Goal: Communication & Community: Answer question/provide support

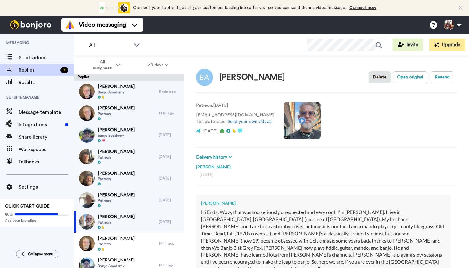
click at [131, 115] on div "[PERSON_NAME] Patreon" at bounding box center [116, 113] width 84 height 22
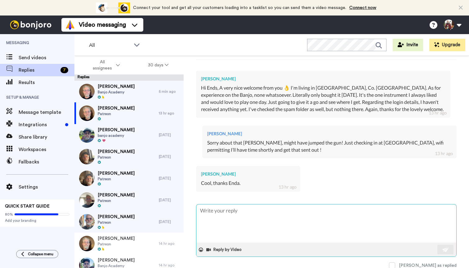
scroll to position [124, 0]
type textarea "x"
type textarea "H"
type textarea "x"
type textarea "Hi"
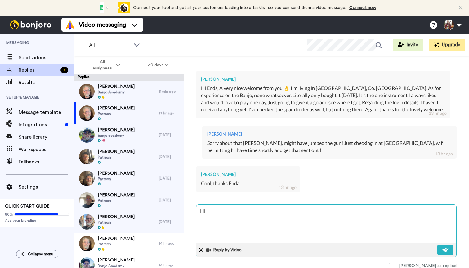
type textarea "x"
type textarea "Hi"
type textarea "x"
type textarea "Hi B"
type textarea "x"
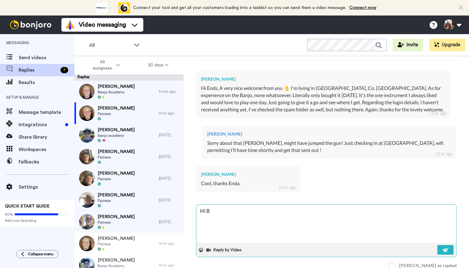
type textarea "Hi Br"
type textarea "x"
type textarea "Hi Bri"
type textarea "x"
type textarea "Hi [PERSON_NAME]"
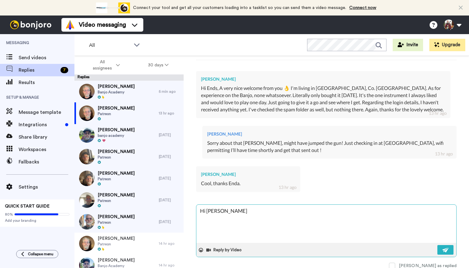
type textarea "x"
type textarea "Hi [PERSON_NAME]"
type textarea "x"
type textarea "Hi [PERSON_NAME],"
type textarea "x"
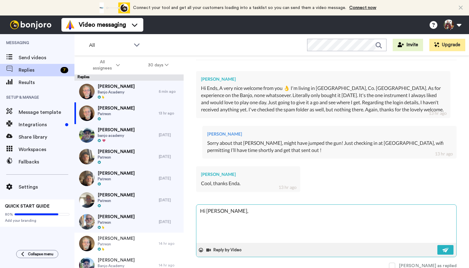
type textarea "Hi [PERSON_NAME],"
type textarea "x"
type textarea "Hi [PERSON_NAME]"
type textarea "x"
type textarea "Hi [PERSON_NAME], IO"
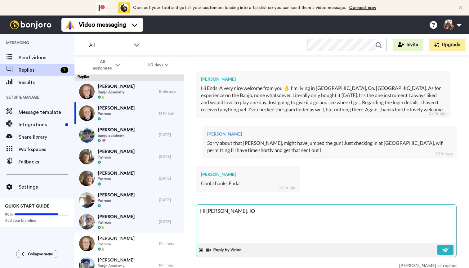
type textarea "x"
type textarea "Hi [PERSON_NAME], IO'"
type textarea "x"
type textarea "Hi [PERSON_NAME], IO'm"
type textarea "x"
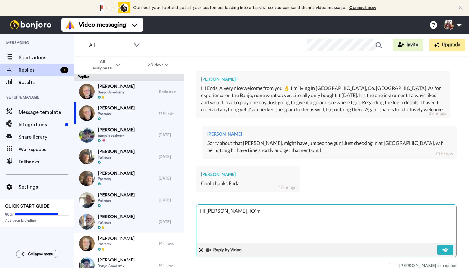
type textarea "Hi [PERSON_NAME], IO'm"
type textarea "x"
type textarea "Hi [PERSON_NAME], IO'm"
type textarea "x"
type textarea "Hi [PERSON_NAME], IO'"
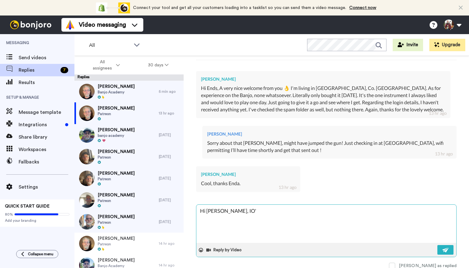
type textarea "x"
type textarea "Hi [PERSON_NAME], IO"
type textarea "x"
type textarea "Hi [PERSON_NAME]"
type textarea "x"
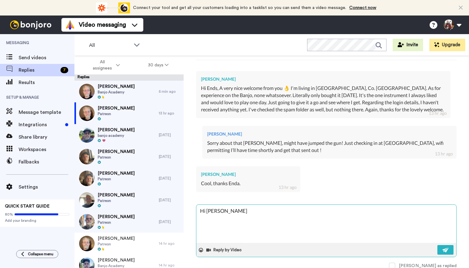
type textarea "Hi [PERSON_NAME], I'"
type textarea "x"
type textarea "Hi [PERSON_NAME], I'm"
type textarea "x"
type textarea "Hi [PERSON_NAME], I'm"
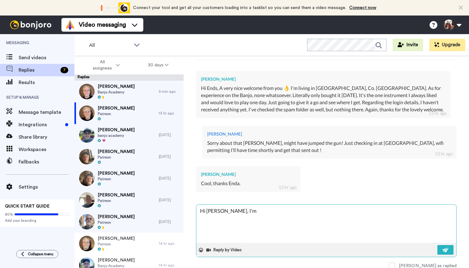
type textarea "x"
type textarea "Hi [PERSON_NAME], I'm h"
type textarea "x"
type textarea "Hi [PERSON_NAME], I'm ho"
type textarea "x"
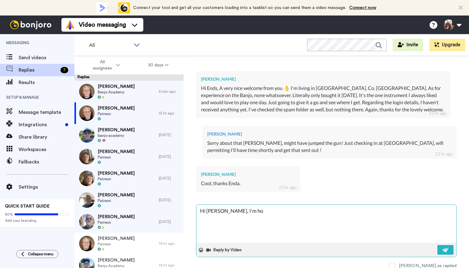
type textarea "Hi [PERSON_NAME], I'm [PERSON_NAME]"
type textarea "x"
type textarea "Hi [PERSON_NAME], I'm home"
type textarea "x"
type textarea "Hi [PERSON_NAME], I'm home!"
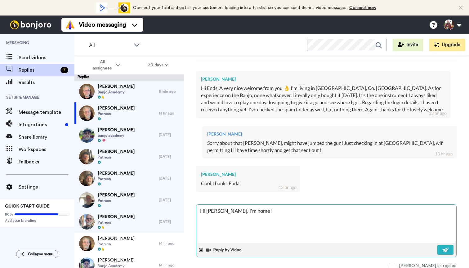
type textarea "x"
type textarea "Hi [PERSON_NAME], I'm home!"
type textarea "x"
type textarea "Hi [PERSON_NAME], I'm home! J"
type textarea "x"
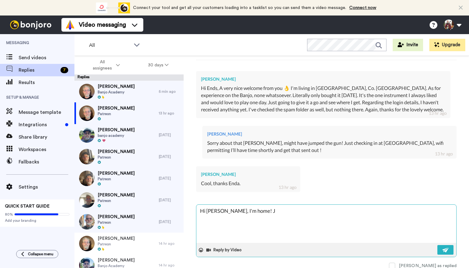
type textarea "Hi [PERSON_NAME], I'm home! Ju"
type textarea "x"
type textarea "Hi [PERSON_NAME], I'm home! Jus"
type textarea "x"
type textarea "Hi [PERSON_NAME], I'm home! Just"
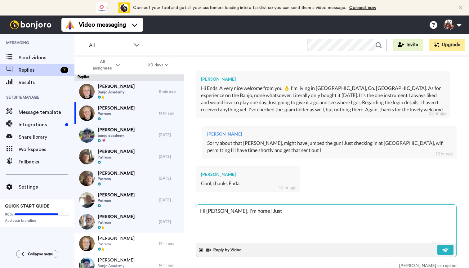
type textarea "x"
type textarea "Hi [PERSON_NAME], I'm home! Just"
type textarea "x"
type textarea "Hi [PERSON_NAME], I'm home! Just s"
type textarea "x"
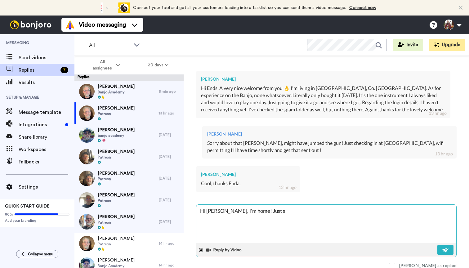
type textarea "Hi [PERSON_NAME], I'm home! Just sn"
type textarea "x"
type textarea "Hi [PERSON_NAME], I'm home! Just sne"
type textarea "x"
type textarea "Hi [PERSON_NAME], I'm home! Just one"
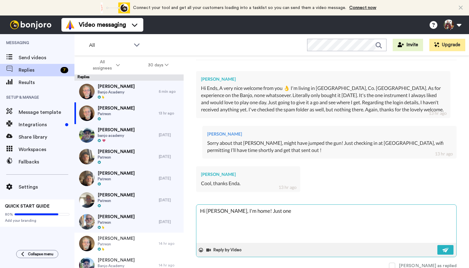
type textarea "x"
type textarea "Hi [PERSON_NAME], I'm home! Just one"
type textarea "x"
type textarea "Hi [PERSON_NAME], I'm home! Just on"
type textarea "x"
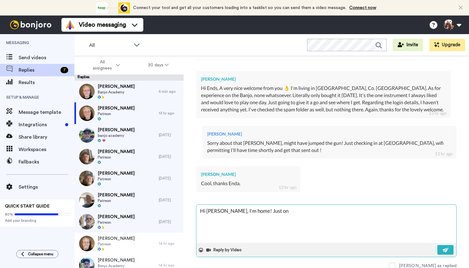
type textarea "Hi [PERSON_NAME], I'm home! Just o"
type textarea "x"
type textarea "Hi [PERSON_NAME], I'm home! Just"
type textarea "x"
type textarea "Hi [PERSON_NAME], I'm home! Just s"
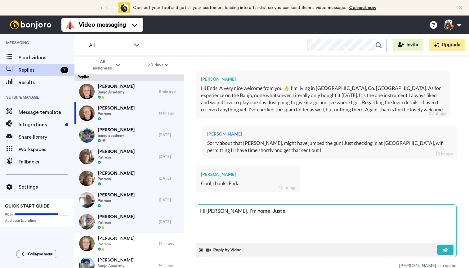
type textarea "x"
type textarea "Hi [PERSON_NAME], I'm home! Just se"
type textarea "x"
type textarea "Hi [PERSON_NAME], I'm home! Just sen"
type textarea "x"
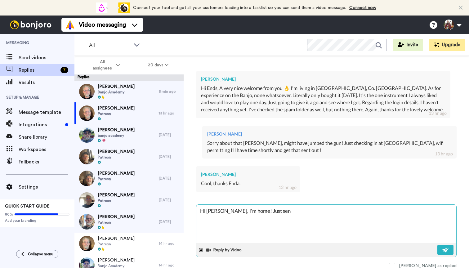
type textarea "Hi [PERSON_NAME], I'm home! Just sent"
type textarea "x"
type textarea "Hi [PERSON_NAME], I'm home! Just sent"
type textarea "x"
type textarea "Hi [PERSON_NAME], I'm home! Just sent t"
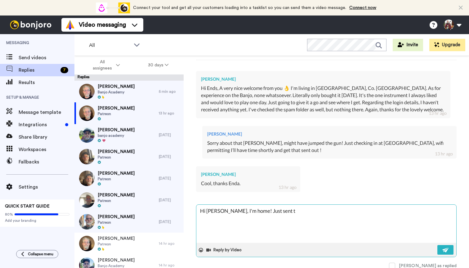
type textarea "x"
type textarea "Hi [PERSON_NAME], I'm home! Just sent th"
type textarea "x"
type textarea "Hi [PERSON_NAME], I'm home! Just sent tho"
type textarea "x"
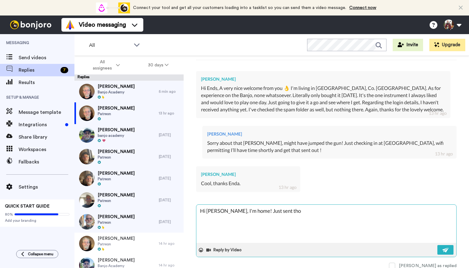
type textarea "Hi [PERSON_NAME], I'm home! Just sent [PERSON_NAME]"
type textarea "x"
type textarea "Hi [PERSON_NAME], I'm home! Just sent those"
type textarea "x"
type textarea "Hi [PERSON_NAME], I'm home! Just sent those"
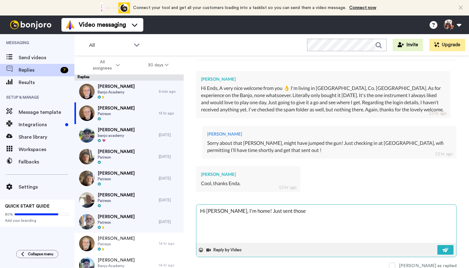
type textarea "x"
type textarea "Hi [PERSON_NAME], I'm home! Just sent those i"
type textarea "x"
type textarea "Hi [PERSON_NAME], I'm home! Just sent those in"
type textarea "x"
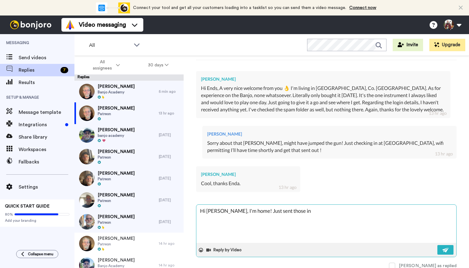
type textarea "Hi [PERSON_NAME], I'm home! Just sent those inv"
type textarea "x"
type textarea "Hi [PERSON_NAME], I'm home! Just sent those invo"
type textarea "x"
type textarea "Hi [PERSON_NAME], I'm home! Just sent those invot"
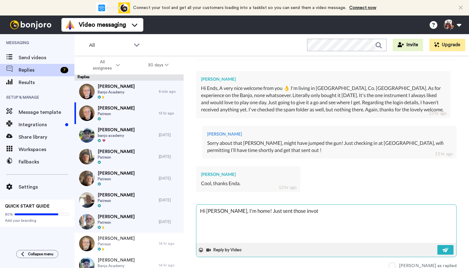
type textarea "x"
type textarea "Hi [PERSON_NAME], I'm home! Just sent those invote"
type textarea "x"
type textarea "Hi [PERSON_NAME], I'm home! Just sent those invotes"
type textarea "x"
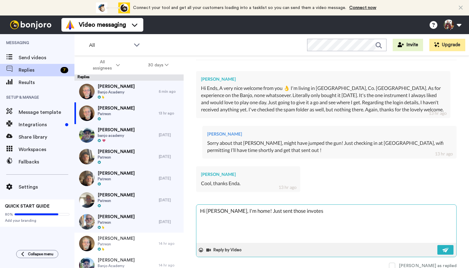
type textarea "Hi [PERSON_NAME], I'm home! Just sent those invites"
type textarea "x"
type textarea "Hi [PERSON_NAME], I'm home! Just sent those invites n"
type textarea "x"
type textarea "Hi [PERSON_NAME], I'm home! Just sent those invites no"
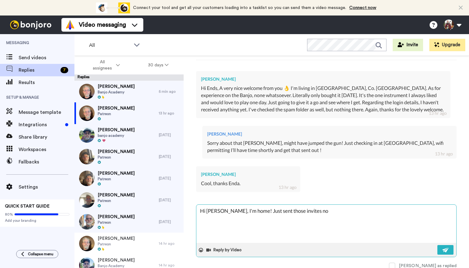
type textarea "x"
type textarea "Hi [PERSON_NAME], I'm home! Just sent those invites now"
type textarea "x"
type textarea "Hi [PERSON_NAME], I'm home! Just sent those invites now,"
type textarea "x"
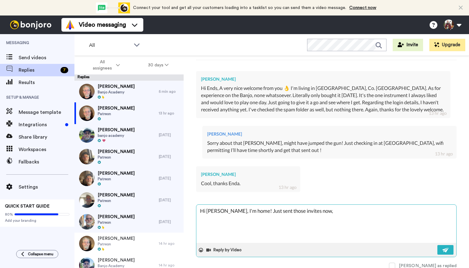
type textarea "Hi [PERSON_NAME], I'm home! Just sent those invites now,"
type textarea "x"
type textarea "Hi [PERSON_NAME], I'm home! Just sent those invites now, l"
type textarea "x"
type textarea "Hi [PERSON_NAME], I'm home! Just sent those invites now, le"
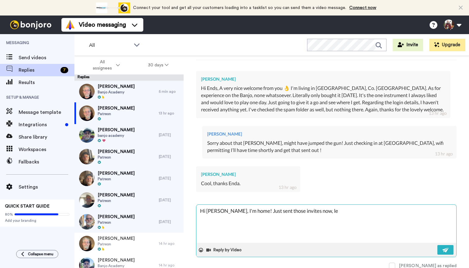
type textarea "x"
type textarea "Hi [PERSON_NAME], I'm home! Just sent those invites now, let"
type textarea "x"
type textarea "Hi [PERSON_NAME], I'm home! Just sent those invites now, let"
type textarea "x"
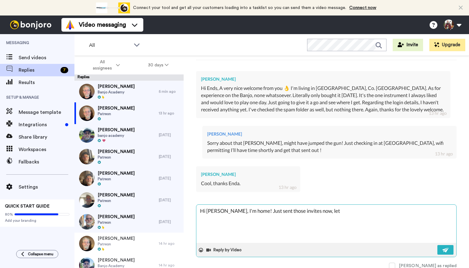
type textarea "Hi [PERSON_NAME], I'm home! Just sent those invites now, let e"
type textarea "x"
type textarea "Hi [PERSON_NAME], I'm home! Just sent those invites now, let"
type textarea "x"
type textarea "Hi [PERSON_NAME], I'm home! Just sent those invites now, let m"
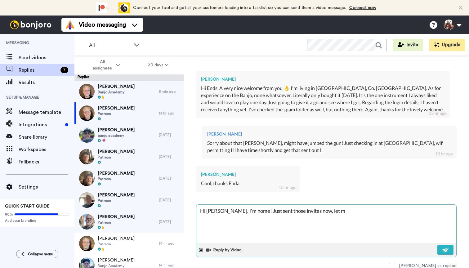
type textarea "x"
type textarea "Hi [PERSON_NAME], I'm home! Just sent those invites now, let me"
type textarea "x"
type textarea "Hi [PERSON_NAME], I'm home! Just sent those invites now, let me"
type textarea "x"
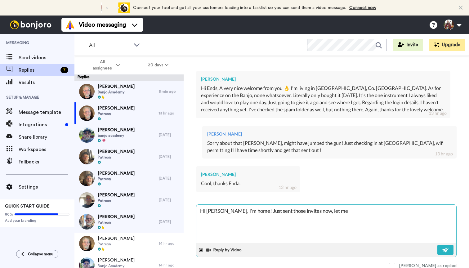
type textarea "Hi [PERSON_NAME], I'm home! Just sent those invites now, let me k"
type textarea "x"
type textarea "Hi [PERSON_NAME], I'm home! Just sent those invites now, let me kn"
type textarea "x"
type textarea "Hi [PERSON_NAME], I'm home! Just sent those invites now, let me kno"
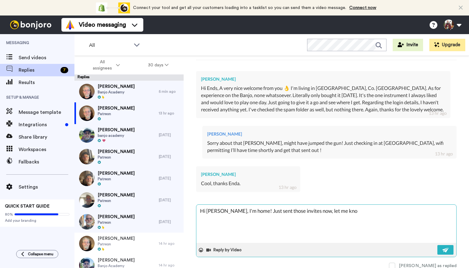
type textarea "x"
type textarea "Hi [PERSON_NAME], I'm home! Just sent those invites now, let me know"
type textarea "x"
type textarea "Hi [PERSON_NAME], I'm home! Just sent those invites now, let me know"
type textarea "x"
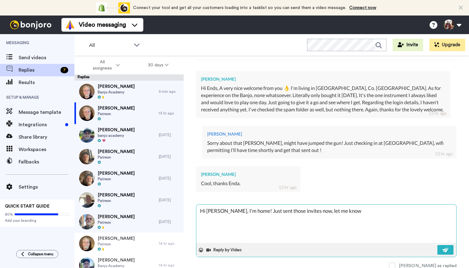
type textarea "Hi [PERSON_NAME], I'm home! Just sent those invites now, let me know y"
type textarea "x"
type textarea "Hi [PERSON_NAME], I'm home! Just sent those invites now, let me know yo"
type textarea "x"
type textarea "Hi [PERSON_NAME], I'm home! Just sent those invites now, let me know you"
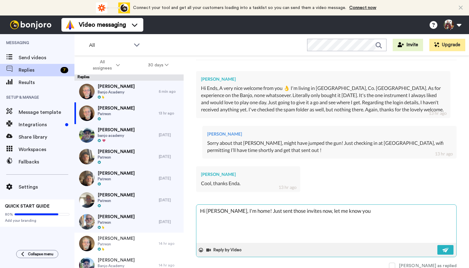
type textarea "x"
type textarea "Hi [PERSON_NAME], I'm home! Just sent those invites now, let me know you"
type textarea "x"
type textarea "Hi [PERSON_NAME], I'm home! Just sent those invites now, let me know you c"
type textarea "x"
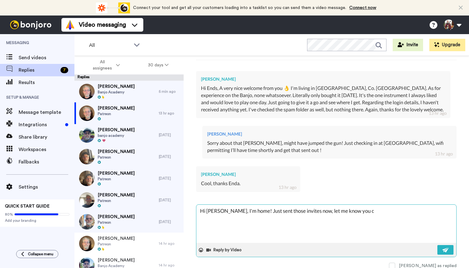
type textarea "Hi [PERSON_NAME], I'm home! Just sent those invites now, let me know you ca"
type textarea "x"
type textarea "Hi [PERSON_NAME], I'm home! Just sent those invites now, let me know you can"
type textarea "x"
type textarea "Hi [PERSON_NAME], I'm home! Just sent those invites now, let me know you can"
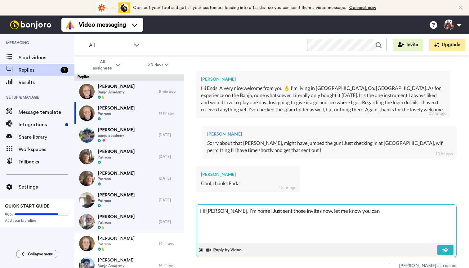
type textarea "x"
type textarea "Hi [PERSON_NAME], I'm home! Just sent those invites now, let me know you can s"
type textarea "x"
type textarea "Hi [PERSON_NAME], I'm home! Just sent those invites now, let me know you can se"
type textarea "x"
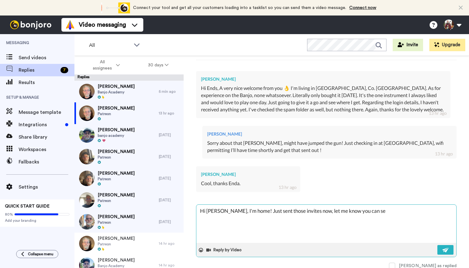
type textarea "Hi [PERSON_NAME], I'm home! Just sent those invites now, let me know you can see"
type textarea "x"
type textarea "Hi [PERSON_NAME], I'm home! Just sent those invites now, let me know you can see"
type textarea "x"
type textarea "Hi [PERSON_NAME], I'm home! Just sent those invites now, let me know you can se…"
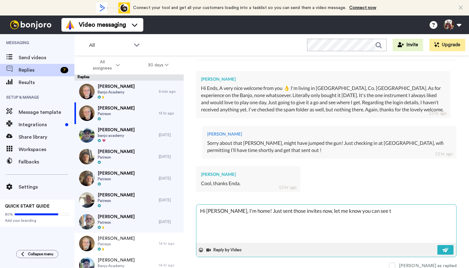
type textarea "x"
type textarea "Hi [PERSON_NAME], I'm home! Just sent those invites now, let me know you can se…"
type textarea "x"
type textarea "Hi [PERSON_NAME], I'm home! Just sent those invites now, let me know you can se…"
type textarea "x"
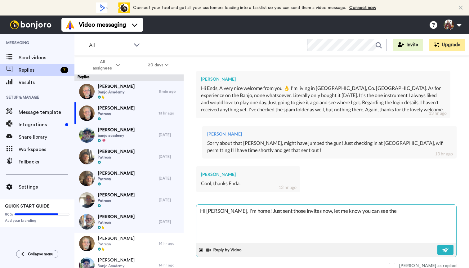
type textarea "Hi [PERSON_NAME], I'm home! Just sent those invites now, let me know you can se…"
type textarea "x"
type textarea "Hi [PERSON_NAME], I'm home! Just sent those invites now, let me know you can se…"
type textarea "x"
type textarea "Hi [PERSON_NAME], I'm home! Just sent those invites now, let me know you can se…"
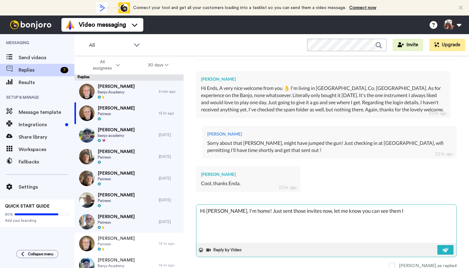
type textarea "x"
type textarea "Hi [PERSON_NAME], I'm home! Just sent those invites now, let me know you can se…"
type textarea "x"
type textarea "Hi [PERSON_NAME], I'm home! Just sent those invites now, let me know you can se…"
type textarea "x"
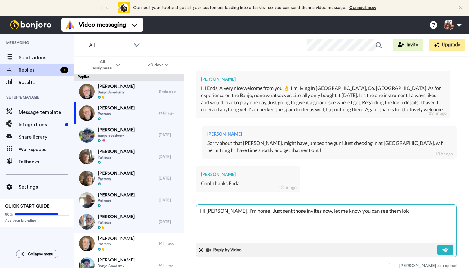
type textarea "Hi [PERSON_NAME], I'm home! Just sent those invites now, let me know you can se…"
click at [446, 250] on img at bounding box center [446, 250] width 7 height 5
